Goal: Book appointment/travel/reservation

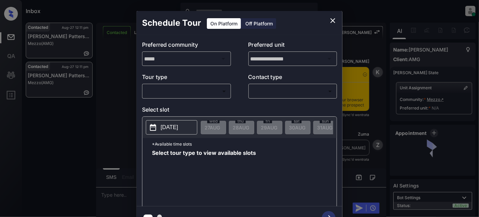
scroll to position [1635, 0]
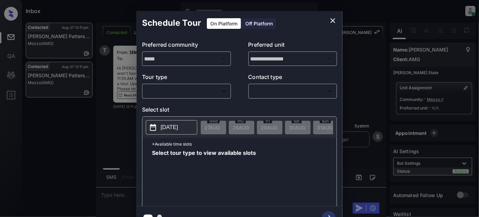
click at [216, 95] on body "Inbox Juan Carlos Manantan Online Set yourself offline Set yourself on break Pr…" at bounding box center [239, 108] width 479 height 217
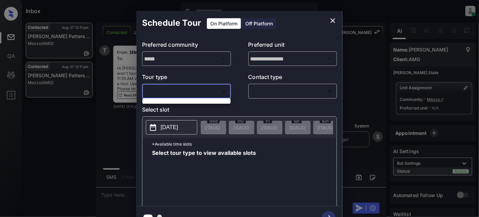
click at [212, 87] on div at bounding box center [239, 108] width 479 height 217
click at [333, 20] on icon "close" at bounding box center [332, 20] width 5 height 5
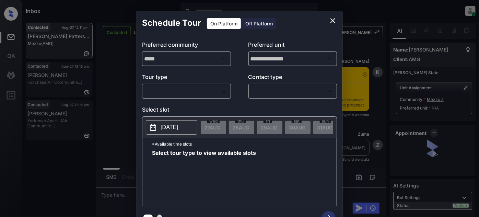
scroll to position [1587, 0]
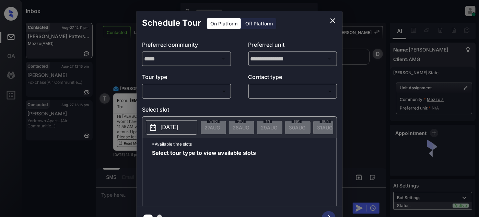
click at [184, 86] on body "Inbox [PERSON_NAME] Online Set yourself offline Set yourself on break Profile S…" at bounding box center [239, 108] width 479 height 217
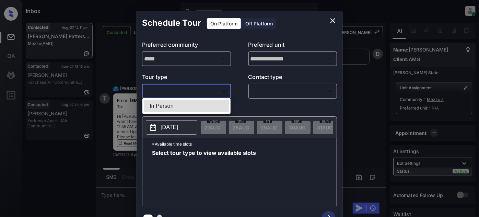
click at [179, 104] on li "In Person" at bounding box center [186, 106] width 85 height 12
type input "********"
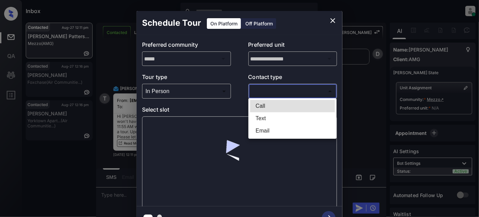
click at [286, 90] on body "Inbox [PERSON_NAME] Online Set yourself offline Set yourself on break Profile S…" at bounding box center [239, 108] width 479 height 217
click at [262, 117] on li "Text" at bounding box center [292, 118] width 85 height 12
type input "****"
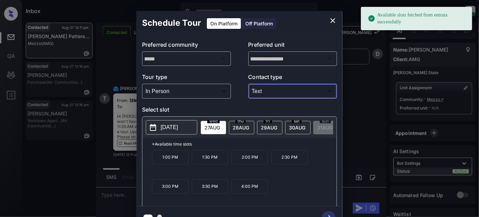
click at [243, 128] on span "[DATE]" at bounding box center [240, 127] width 16 height 6
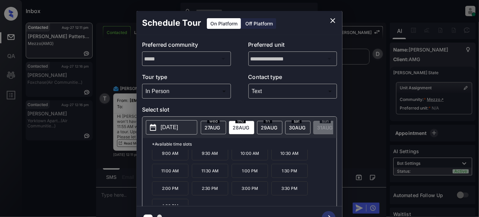
scroll to position [11, 0]
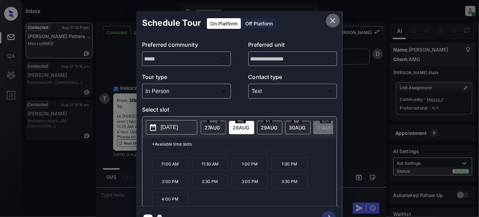
click at [329, 18] on icon "close" at bounding box center [332, 20] width 8 height 8
